Goal: Transaction & Acquisition: Purchase product/service

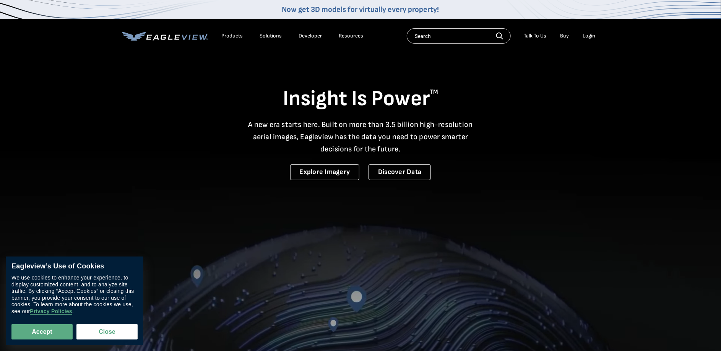
click at [584, 38] on div "Login" at bounding box center [589, 36] width 13 height 7
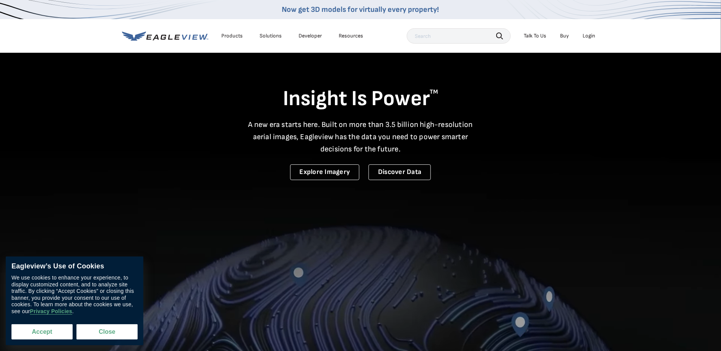
click at [48, 335] on button "Accept" at bounding box center [41, 331] width 61 height 15
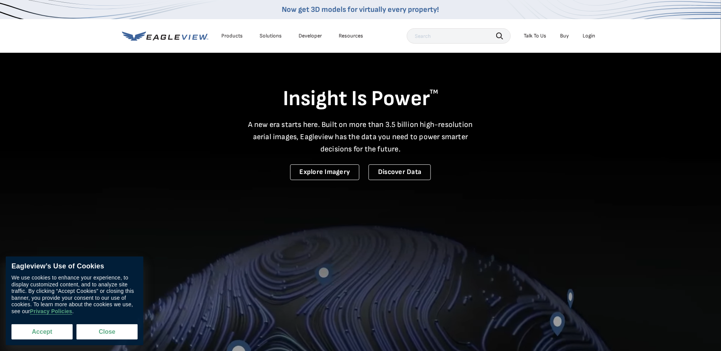
checkbox input "true"
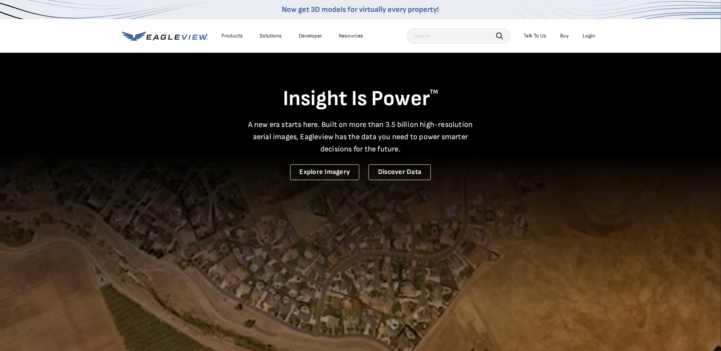
click at [583, 33] on li "Login" at bounding box center [589, 35] width 20 height 11
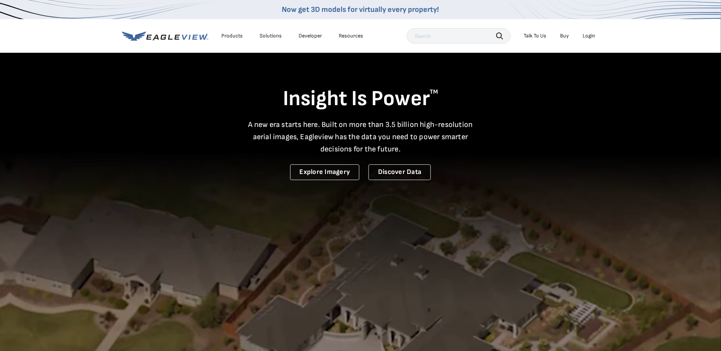
click at [593, 36] on div "Login" at bounding box center [589, 36] width 13 height 7
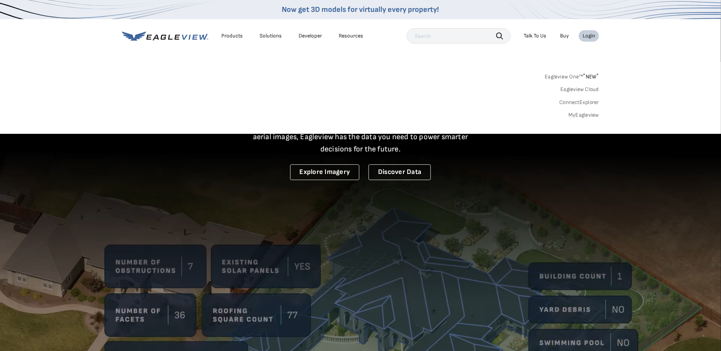
click at [590, 36] on div "Login" at bounding box center [589, 36] width 13 height 7
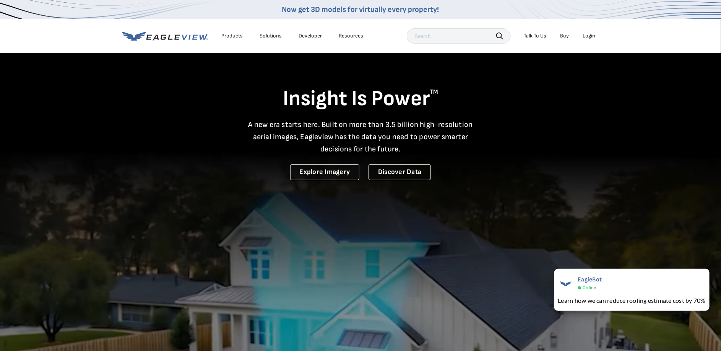
click at [592, 37] on div "Login" at bounding box center [589, 36] width 13 height 7
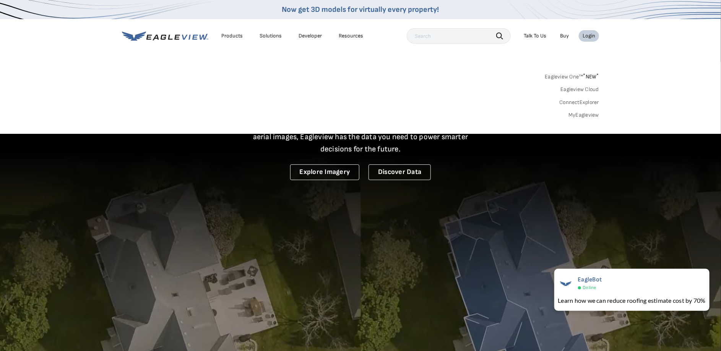
click at [382, 93] on div "Eagleview One™ * NEW * Eagleview Cloud ConnectExplorer MyEagleview" at bounding box center [360, 94] width 477 height 47
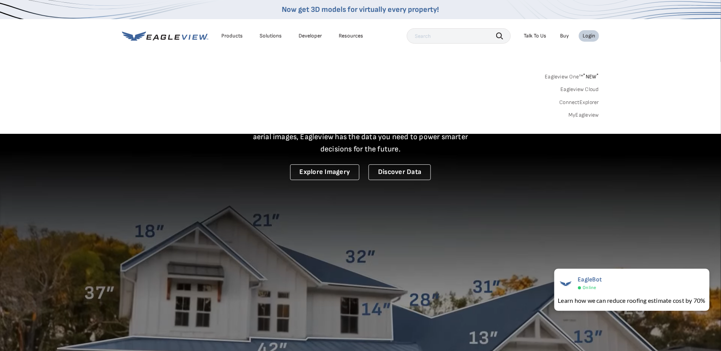
click at [562, 77] on link "Eagleview One™ * NEW *" at bounding box center [572, 75] width 54 height 9
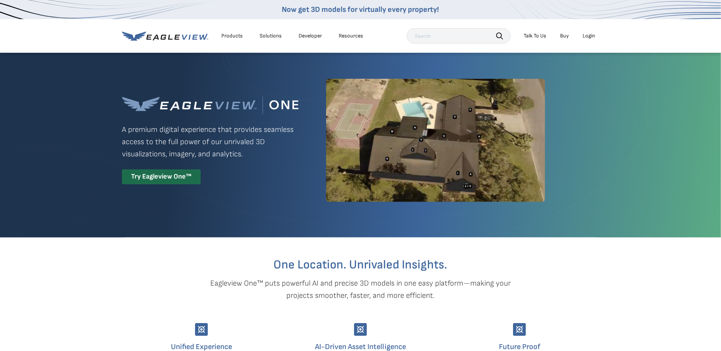
click at [589, 36] on div "Login" at bounding box center [589, 36] width 13 height 7
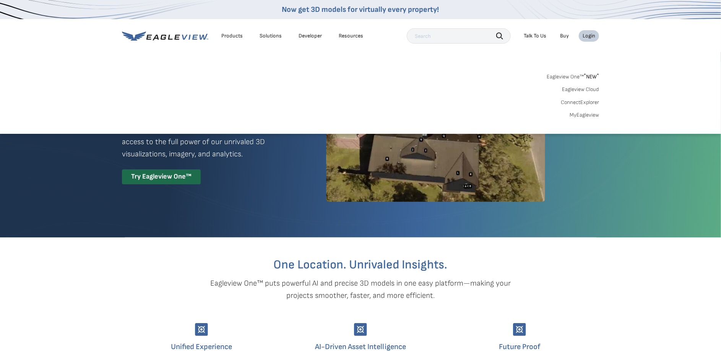
click at [367, 117] on div "Eagleview One™ * NEW * Eagleview Cloud ConnectExplorer MyEagleview" at bounding box center [360, 94] width 477 height 47
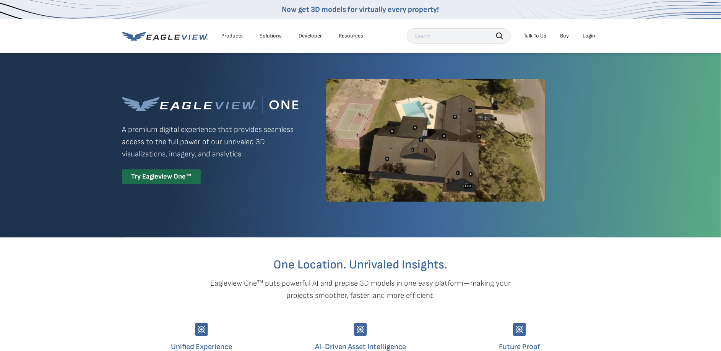
click at [192, 38] on icon at bounding box center [165, 36] width 86 height 10
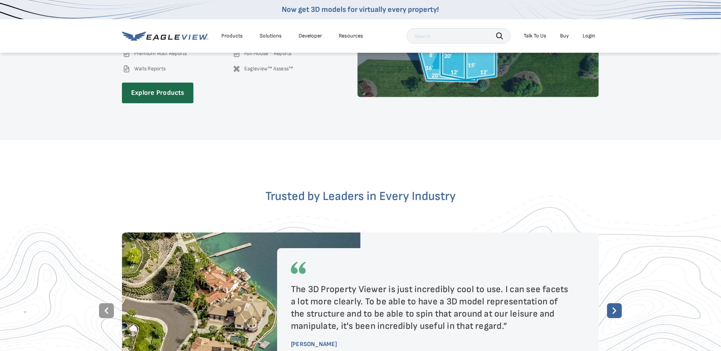
scroll to position [1286, 0]
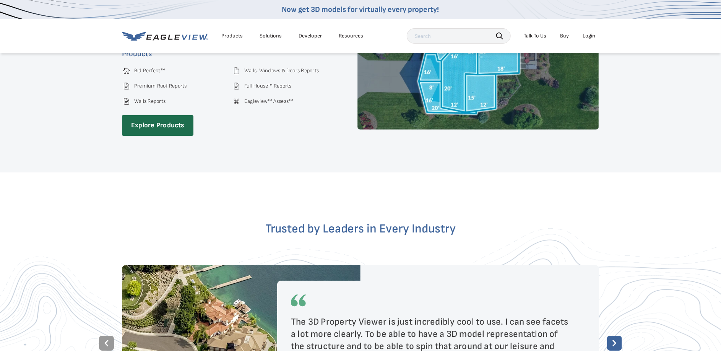
click at [182, 104] on div "Accurate takeoffs. Streamlined bids. Smarter planning. Ultra-precise aerial mea…" at bounding box center [229, 50] width 214 height 174
click at [175, 118] on link "Explore Products" at bounding box center [158, 125] width 72 height 21
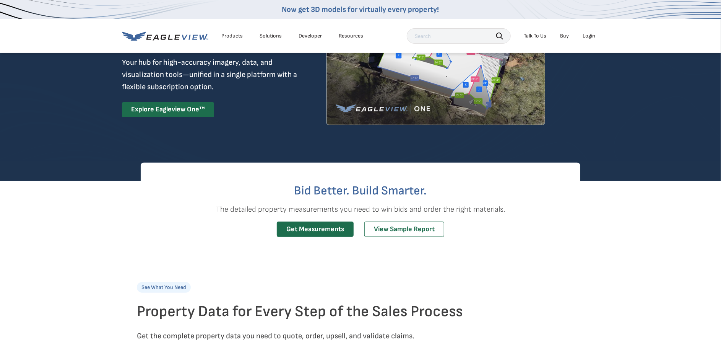
scroll to position [104, 0]
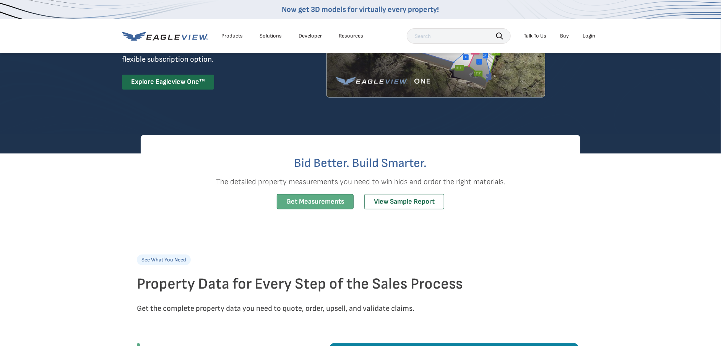
click at [329, 202] on link "Get Measurements" at bounding box center [315, 202] width 77 height 16
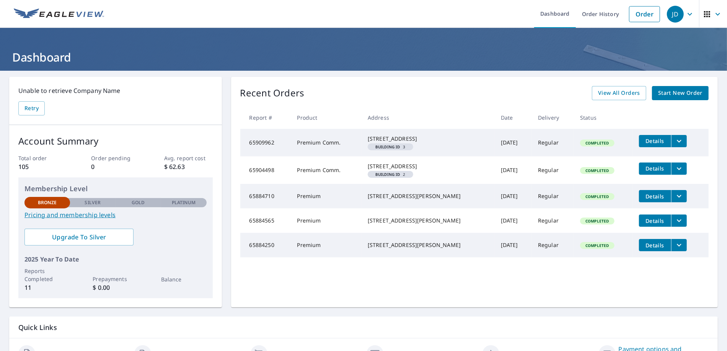
click at [663, 92] on span "Start New Order" at bounding box center [680, 93] width 44 height 10
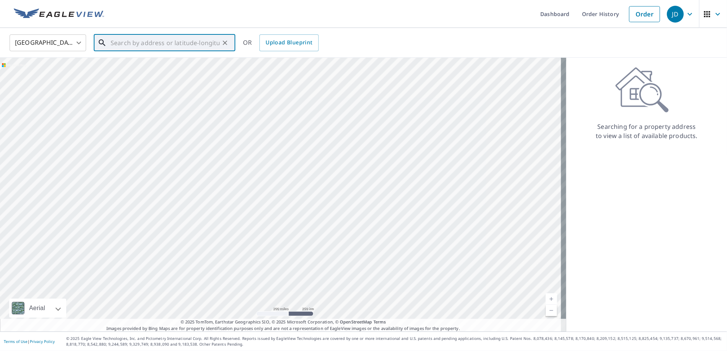
click at [187, 49] on input "text" at bounding box center [165, 42] width 109 height 21
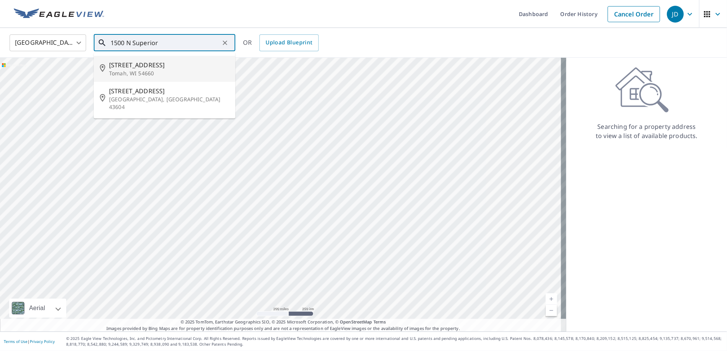
click at [155, 63] on span "[STREET_ADDRESS]" at bounding box center [169, 64] width 120 height 9
type input "[STREET_ADDRESS]"
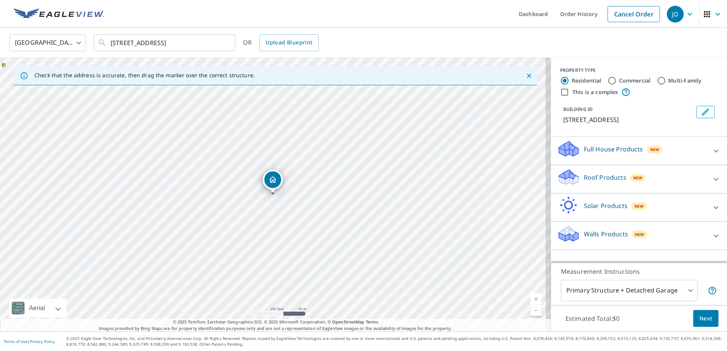
click at [607, 80] on input "Commercial" at bounding box center [611, 80] width 9 height 9
radio input "true"
type input "4"
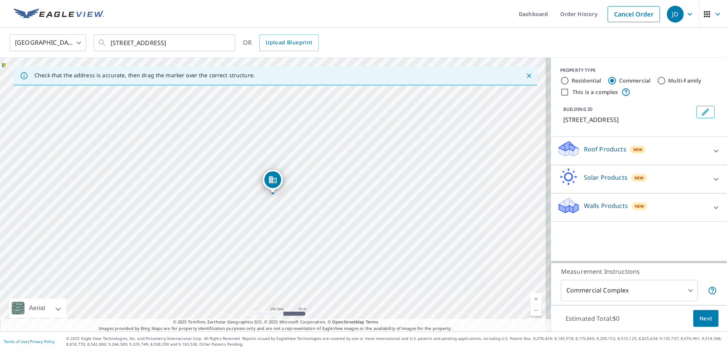
click at [595, 145] on p "Roof Products" at bounding box center [605, 149] width 42 height 9
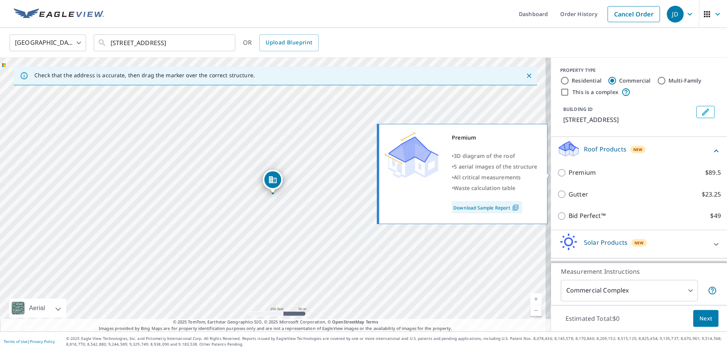
click at [557, 174] on input "Premium $89.5" at bounding box center [562, 172] width 11 height 9
checkbox input "true"
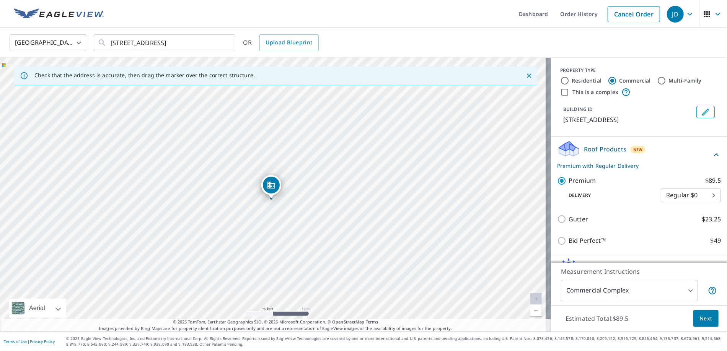
drag, startPoint x: 334, startPoint y: 164, endPoint x: 332, endPoint y: 260, distance: 95.3
click at [332, 260] on div "[STREET_ADDRESS]" at bounding box center [275, 195] width 551 height 274
click at [685, 290] on body "JD JD Dashboard Order History Cancel Order JD [GEOGRAPHIC_DATA] [GEOGRAPHIC_DAT…" at bounding box center [363, 175] width 727 height 351
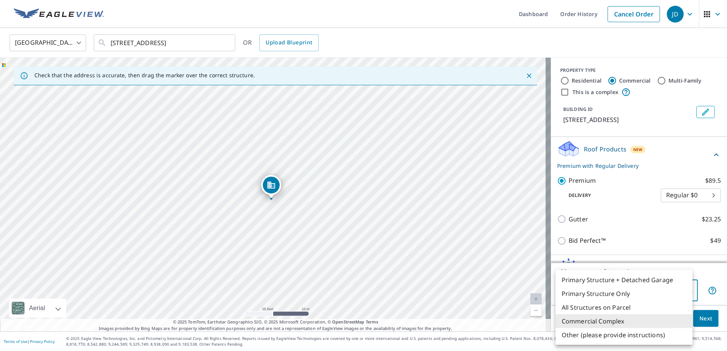
click at [632, 245] on div at bounding box center [363, 175] width 727 height 351
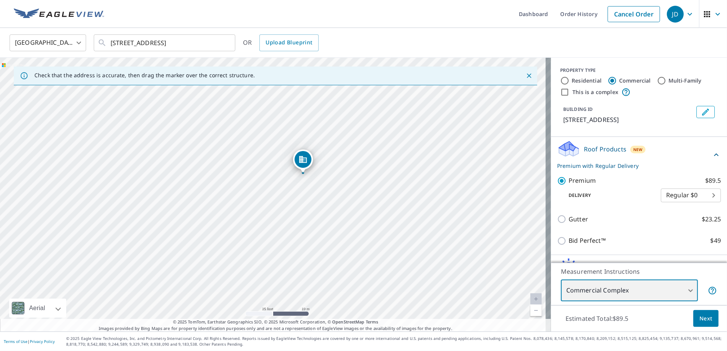
drag, startPoint x: 361, startPoint y: 261, endPoint x: 363, endPoint y: 237, distance: 23.4
click at [363, 236] on div "[STREET_ADDRESS]" at bounding box center [275, 195] width 551 height 274
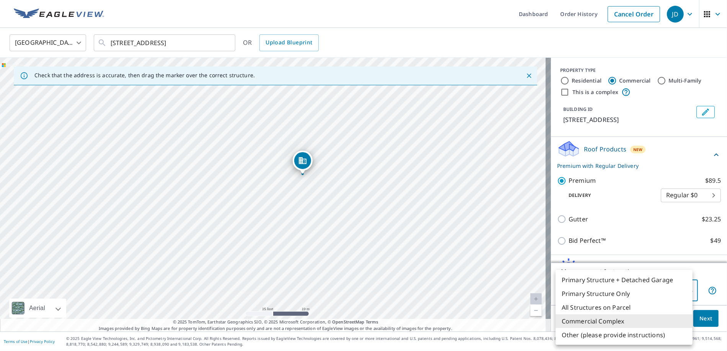
click at [640, 289] on body "JD JD Dashboard Order History Cancel Order JD [GEOGRAPHIC_DATA] [GEOGRAPHIC_DAT…" at bounding box center [363, 175] width 727 height 351
click at [619, 295] on li "Primary Structure Only" at bounding box center [623, 294] width 137 height 14
type input "2"
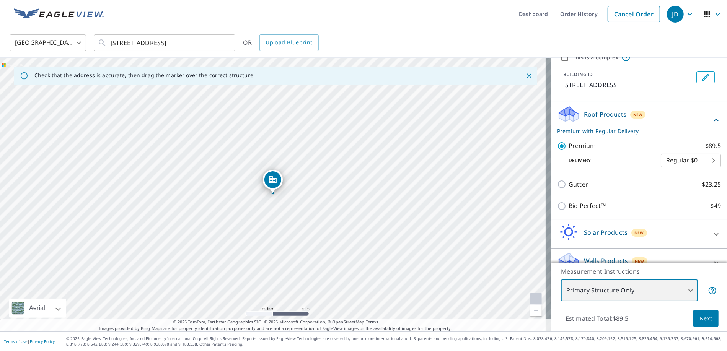
scroll to position [50, 0]
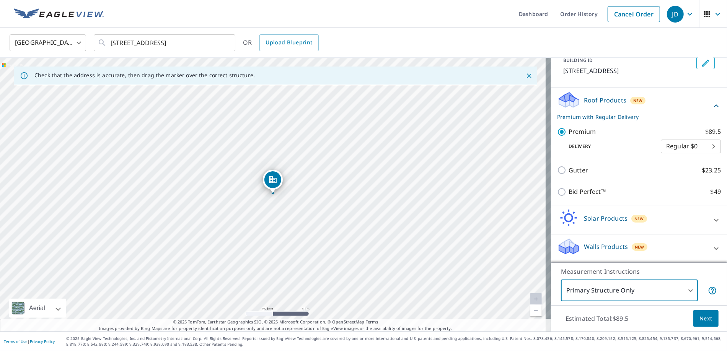
click at [707, 314] on button "Next" at bounding box center [705, 318] width 25 height 17
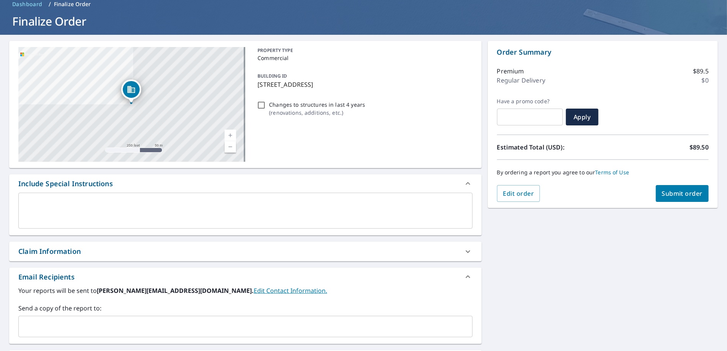
scroll to position [69, 0]
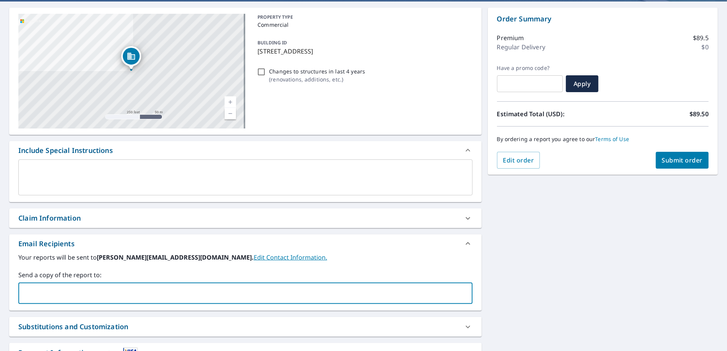
click at [153, 293] on input "text" at bounding box center [240, 293] width 436 height 15
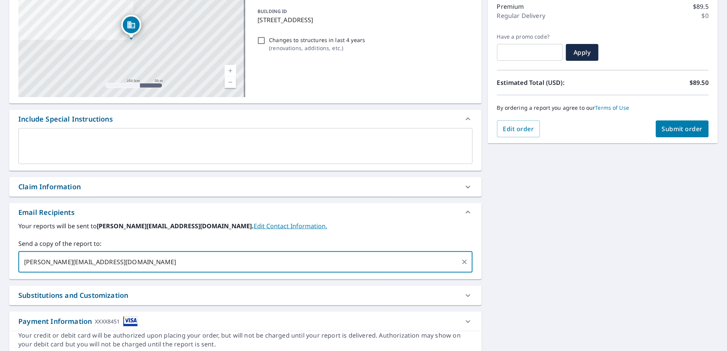
scroll to position [130, 0]
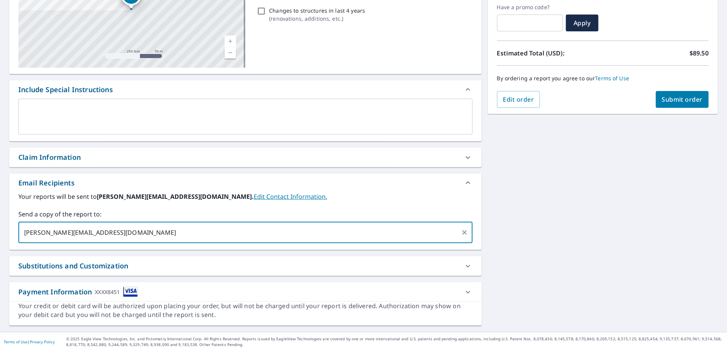
type input "[PERSON_NAME][EMAIL_ADDRESS][DOMAIN_NAME]"
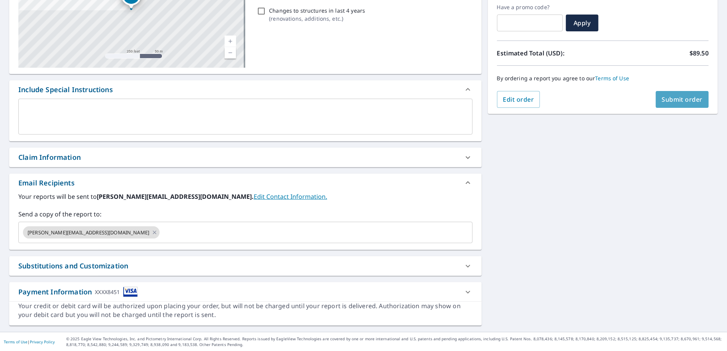
click at [670, 96] on span "Submit order" at bounding box center [682, 99] width 41 height 8
checkbox input "true"
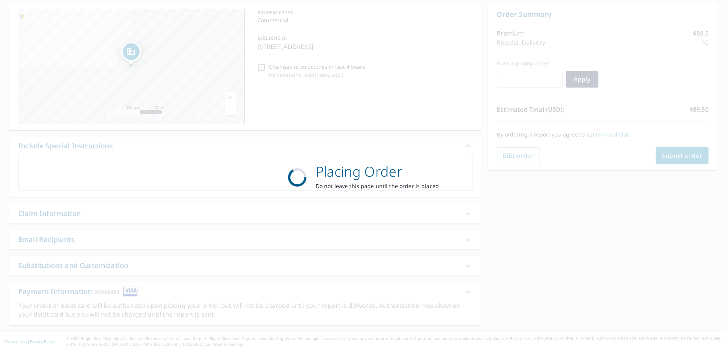
scroll to position [73, 0]
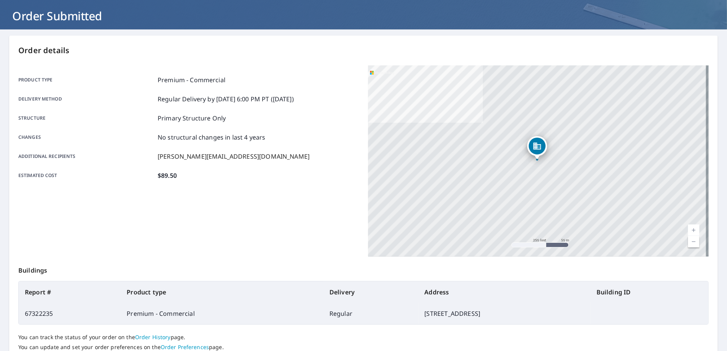
scroll to position [69, 0]
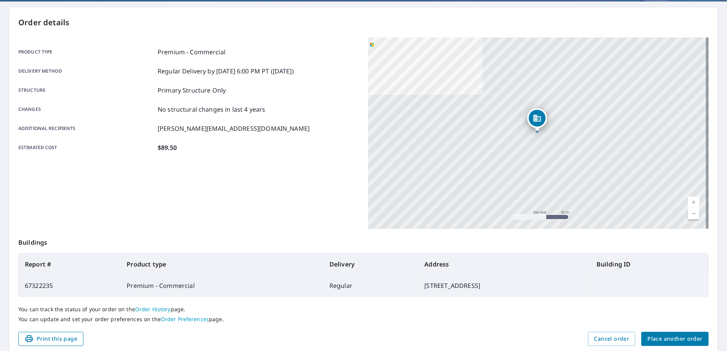
click at [73, 338] on span "Print this page" at bounding box center [50, 339] width 53 height 10
